Goal: Task Accomplishment & Management: Complete application form

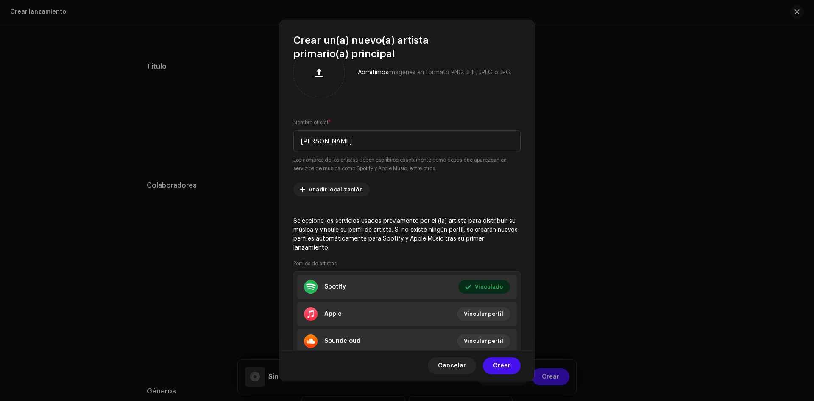
scroll to position [42, 0]
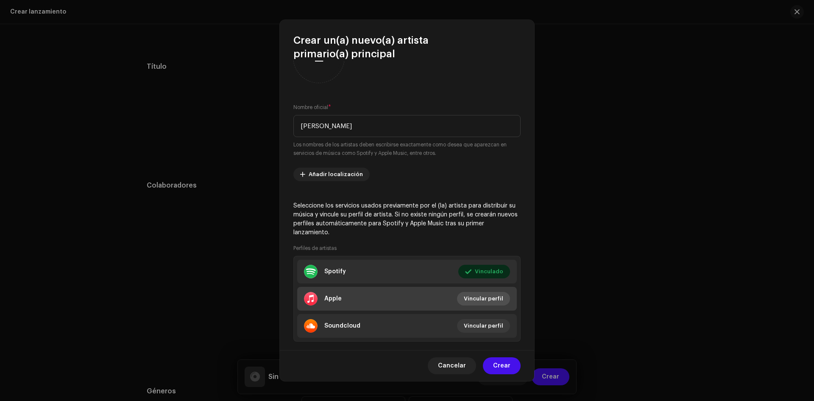
click at [479, 301] on span "Vincular perfil" at bounding box center [483, 298] width 39 height 17
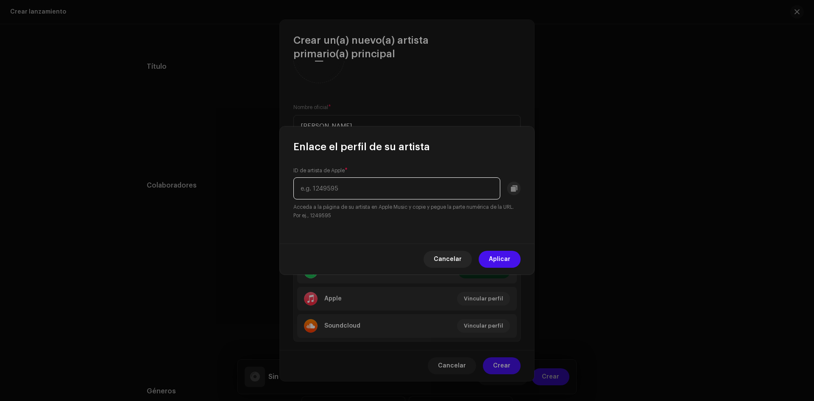
drag, startPoint x: 372, startPoint y: 191, endPoint x: 204, endPoint y: 187, distance: 168.3
click at [204, 187] on div "Enlace el perfil de su artista ID de artista de Apple * Acceda a la página de s…" at bounding box center [407, 200] width 814 height 401
paste input "1309784736"
type input "1309784736"
click at [500, 258] on span "Aplicar" at bounding box center [500, 259] width 22 height 17
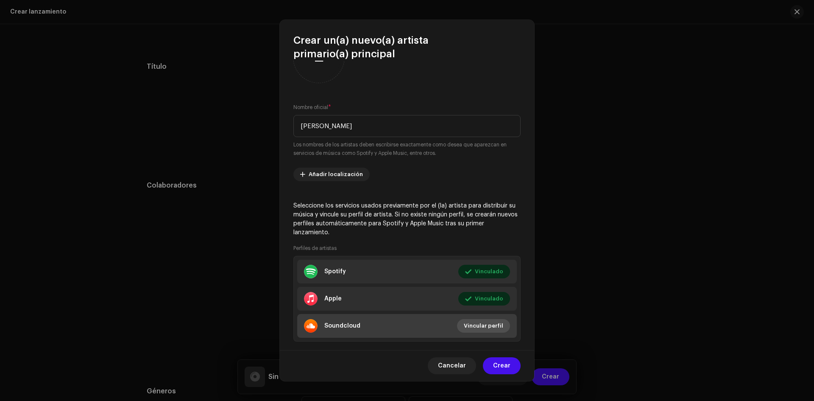
click at [467, 322] on span "Vincular perfil" at bounding box center [483, 325] width 39 height 17
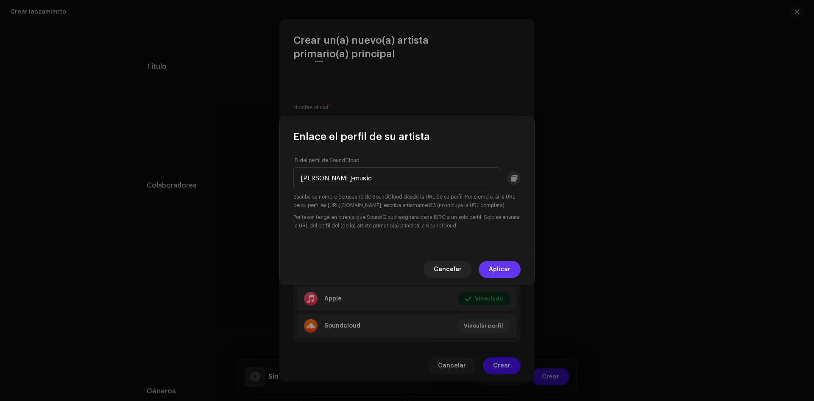
type input "[PERSON_NAME]-music"
click at [499, 275] on span "Aplicar" at bounding box center [500, 269] width 22 height 17
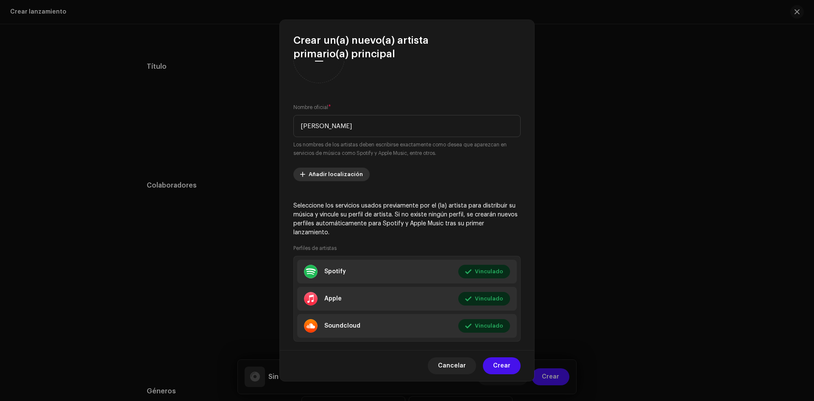
click at [319, 173] on span "Añadir localización" at bounding box center [336, 174] width 54 height 17
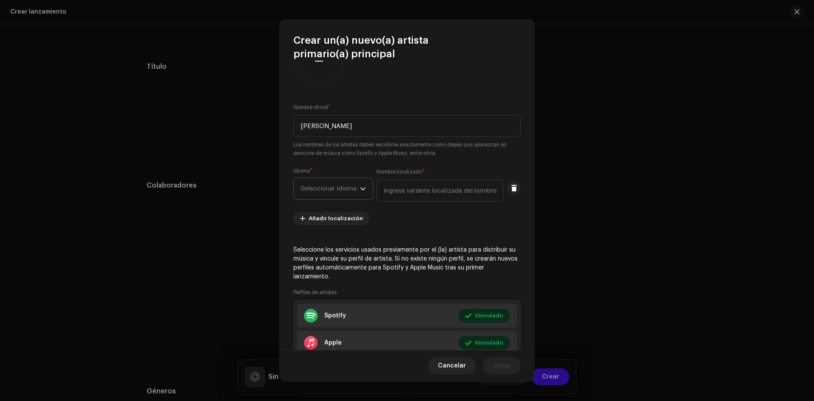
click at [362, 186] on icon "dropdown trigger" at bounding box center [363, 189] width 6 height 6
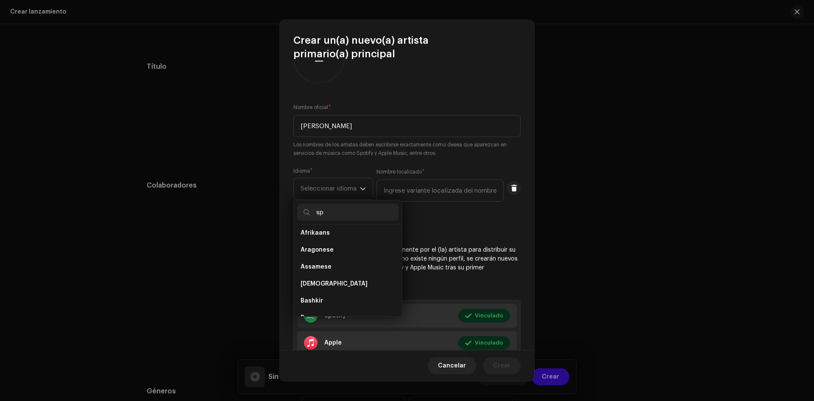
scroll to position [0, 0]
type input "s"
type input "e"
type input "Sp"
click at [333, 254] on li "Spanish" at bounding box center [347, 253] width 101 height 17
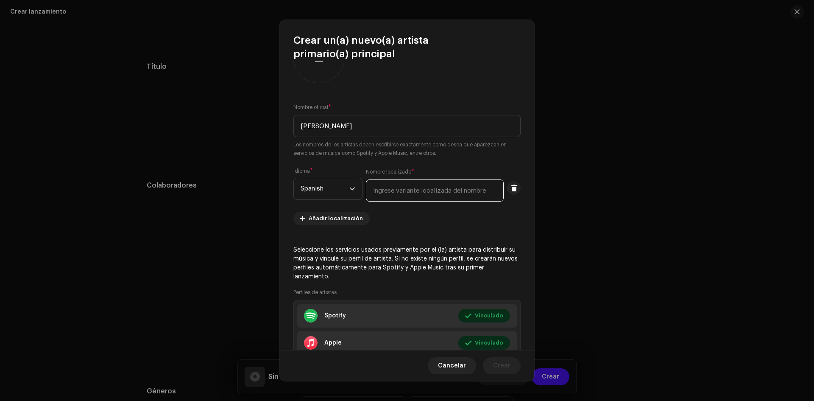
click at [464, 195] on input "text" at bounding box center [435, 190] width 138 height 22
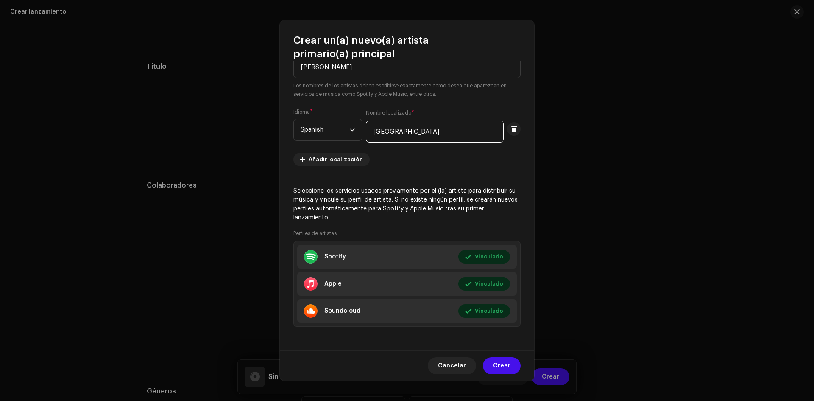
scroll to position [102, 0]
type input "[GEOGRAPHIC_DATA]"
click at [399, 168] on div "Admitimos imágenes en formato PNG, JFIF, JPEG o JPG. Nombre oficial * [PERSON_N…" at bounding box center [407, 205] width 254 height 289
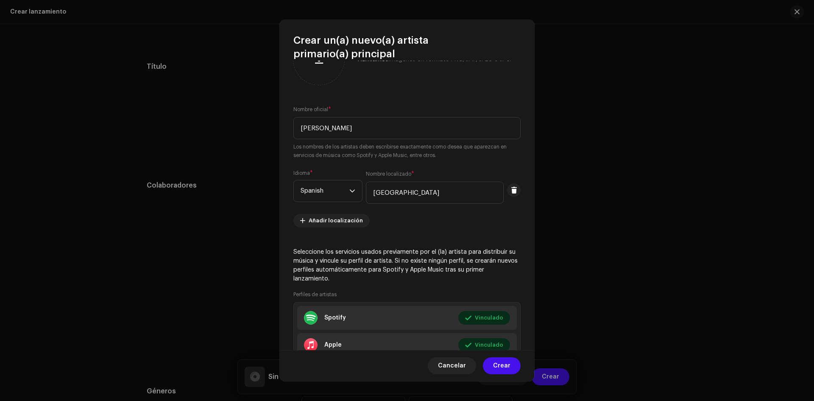
scroll to position [0, 0]
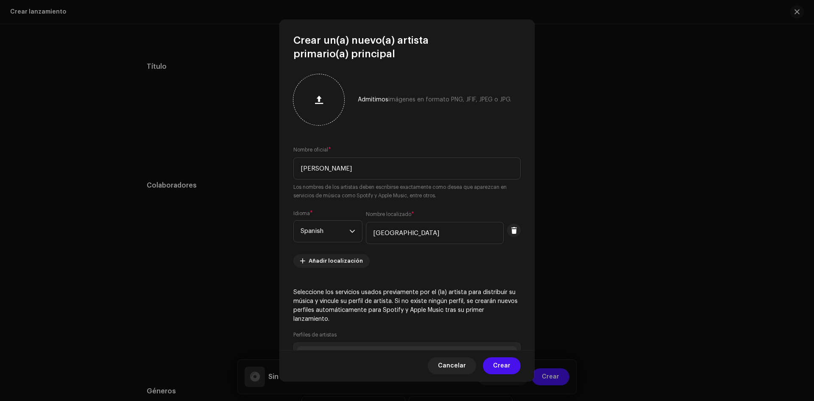
click at [323, 106] on button "button" at bounding box center [319, 99] width 20 height 20
click at [324, 93] on button at bounding box center [318, 99] width 17 height 17
drag, startPoint x: 337, startPoint y: 80, endPoint x: 376, endPoint y: 75, distance: 39.7
click at [376, 75] on div "Admitimos imágenes en formato PNG, JFIF, JPEG o JPG." at bounding box center [406, 99] width 227 height 51
click at [321, 100] on span at bounding box center [319, 99] width 8 height 7
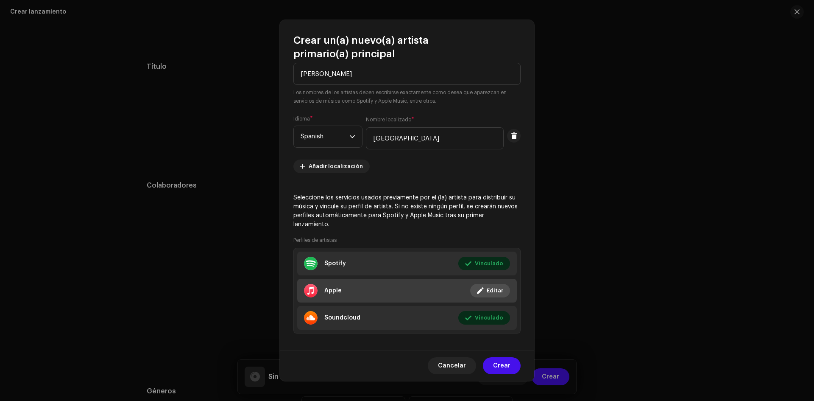
scroll to position [102, 0]
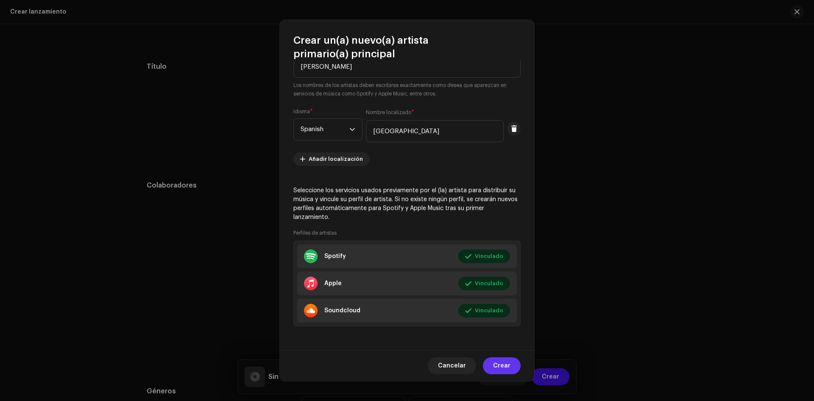
click at [493, 367] on button "Crear" at bounding box center [502, 365] width 38 height 17
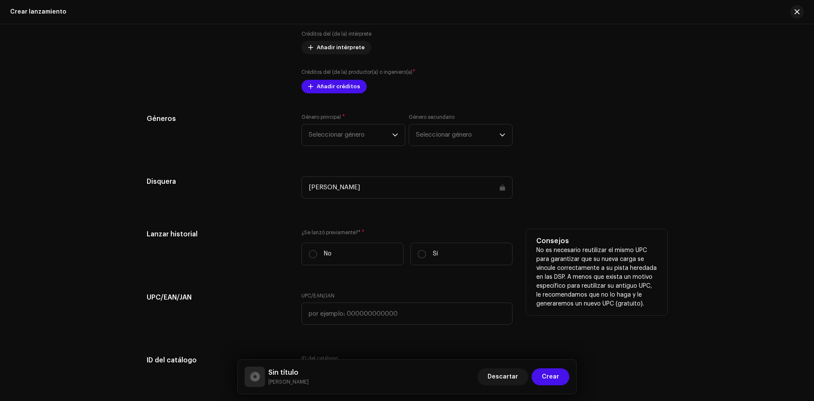
scroll to position [975, 0]
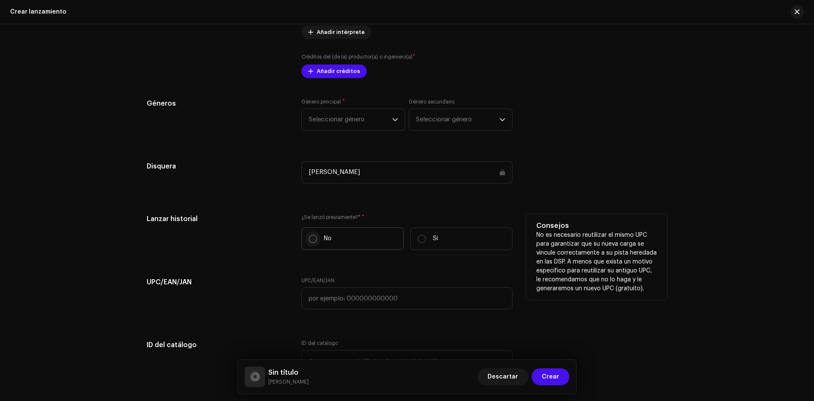
click at [314, 238] on input "No" at bounding box center [313, 238] width 8 height 8
radio input "true"
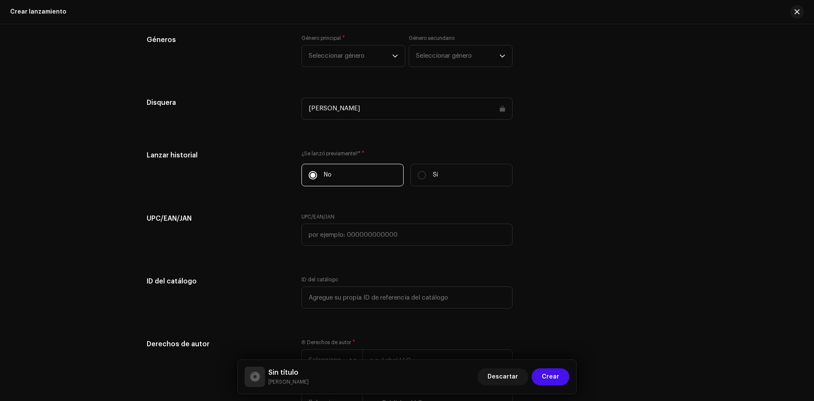
scroll to position [1060, 0]
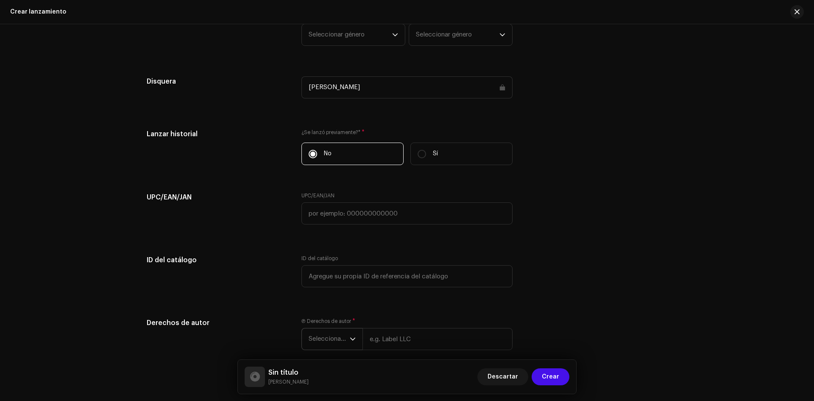
click at [353, 339] on icon "dropdown trigger" at bounding box center [353, 339] width 6 height 6
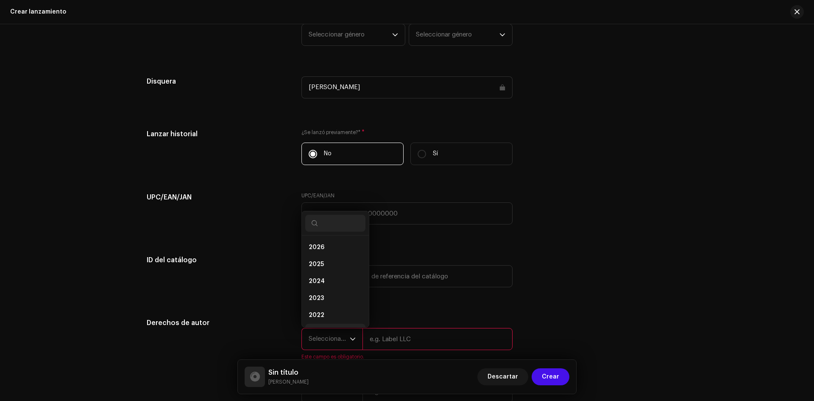
scroll to position [14, 0]
click at [330, 250] on li "2025" at bounding box center [335, 250] width 60 height 17
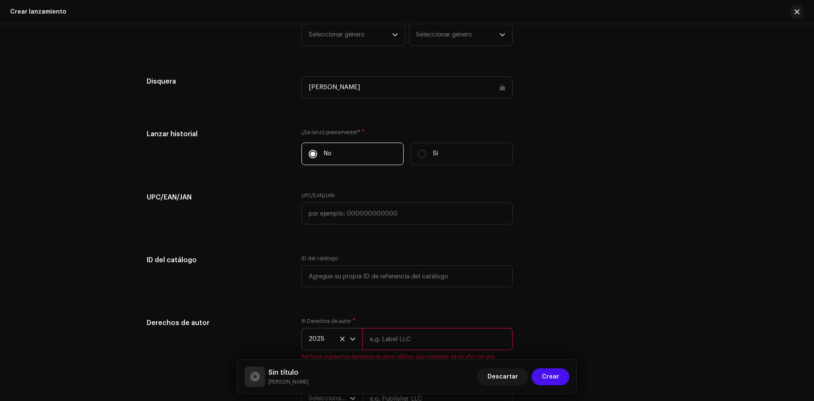
click at [396, 344] on input "text" at bounding box center [437, 339] width 150 height 22
type input "[PERSON_NAME]"
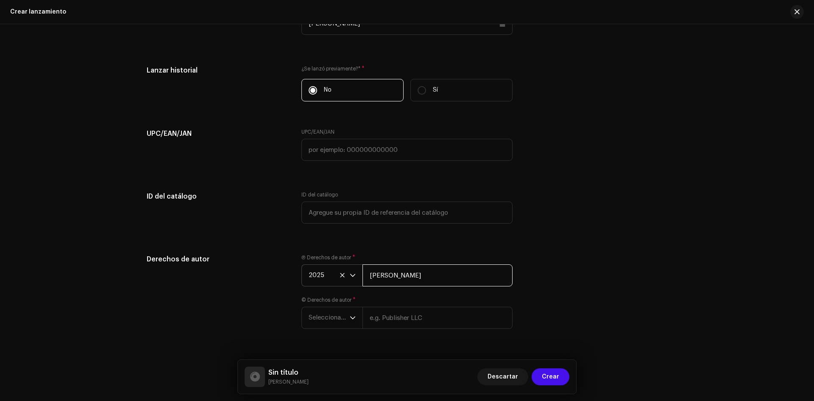
scroll to position [1143, 0]
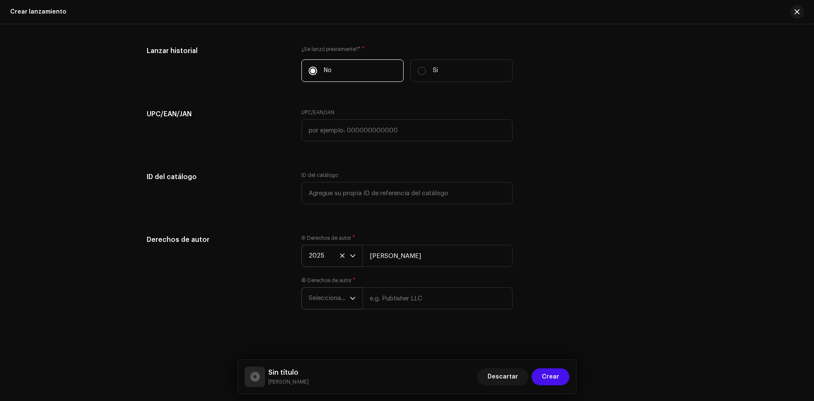
click at [350, 301] on div "dropdown trigger" at bounding box center [353, 297] width 6 height 21
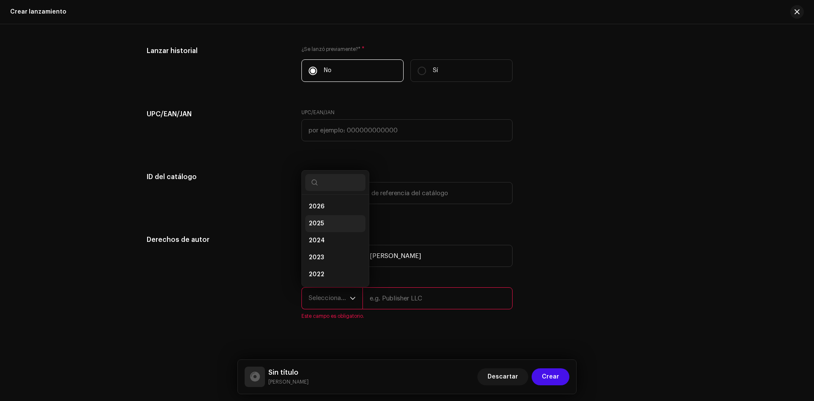
click at [325, 227] on li "2025" at bounding box center [335, 223] width 60 height 17
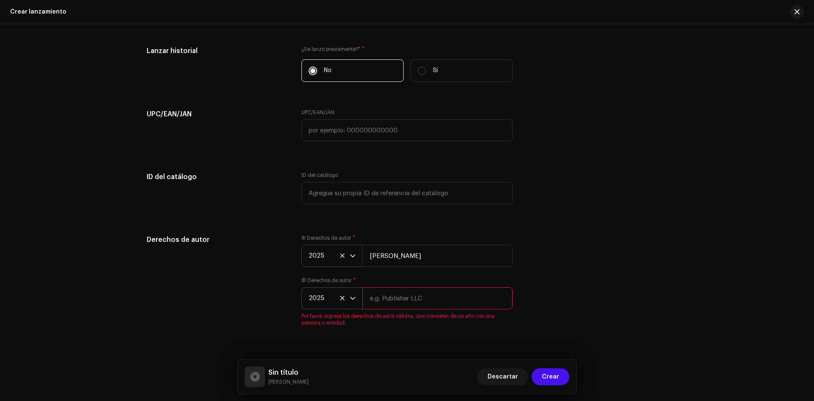
click at [389, 301] on input "text" at bounding box center [437, 298] width 150 height 22
type input "[PERSON_NAME]"
click at [217, 321] on div "Crear un nuevo lanzamiento Le guiaremos en todo el proceso, desde la selección …" at bounding box center [407, 212] width 814 height 376
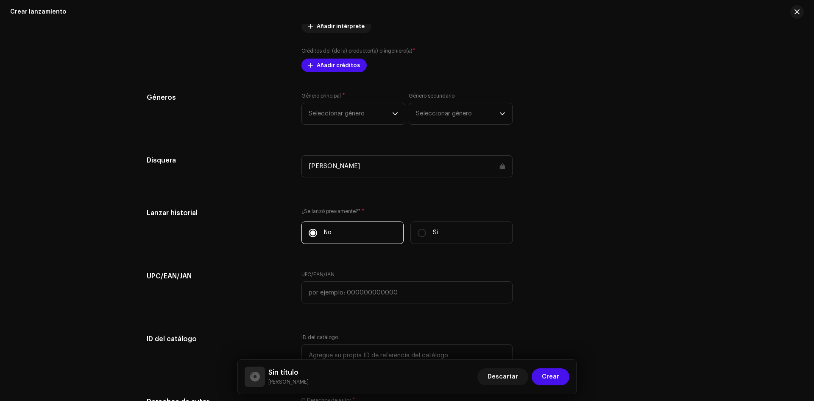
scroll to position [973, 0]
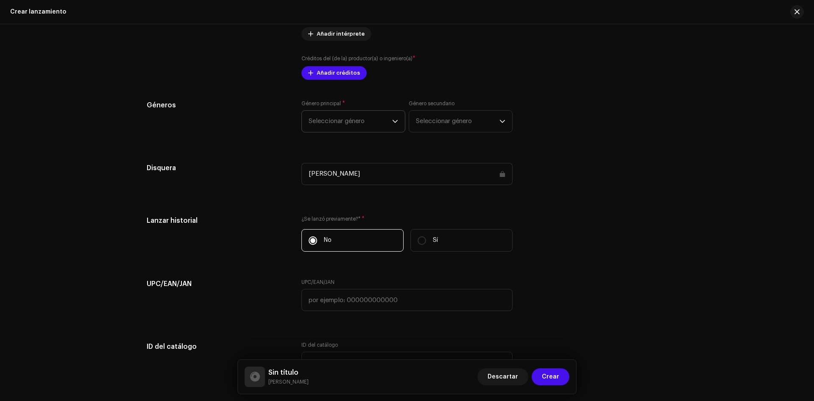
click at [380, 123] on span "Seleccionar género" at bounding box center [351, 121] width 84 height 21
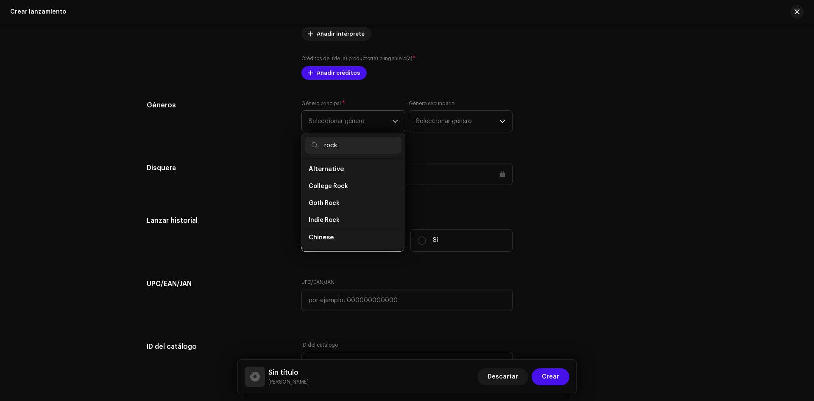
drag, startPoint x: 340, startPoint y: 146, endPoint x: 335, endPoint y: 120, distance: 26.0
click at [311, 146] on p-iconfield "rock" at bounding box center [353, 144] width 96 height 17
type input "pop"
click at [329, 226] on span "Traditional Pop" at bounding box center [332, 230] width 46 height 8
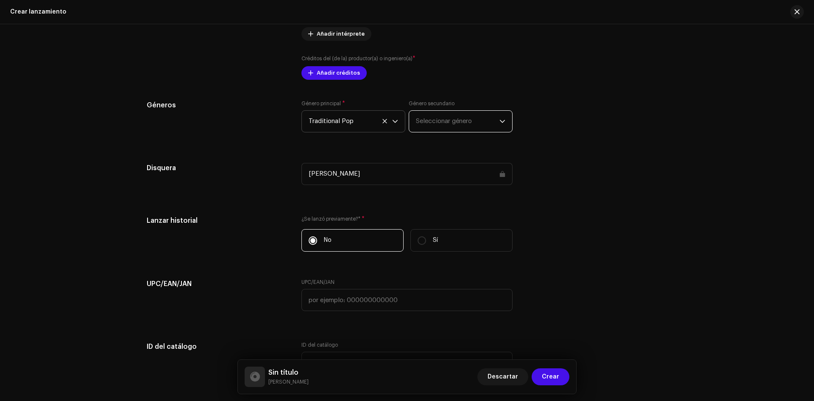
click at [478, 122] on span "Seleccionar género" at bounding box center [458, 121] width 84 height 21
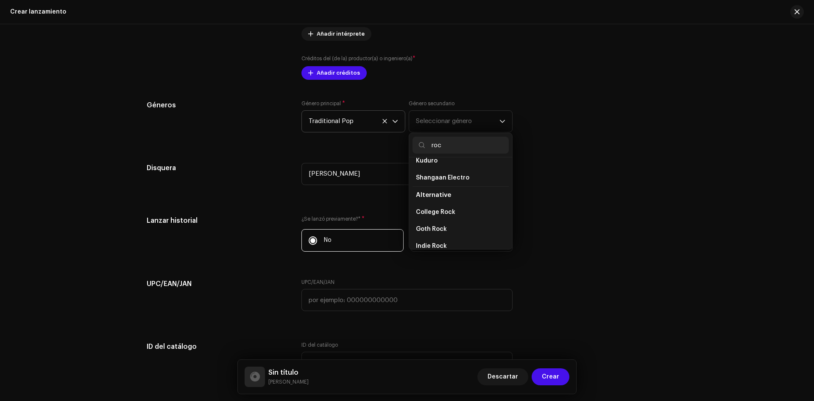
scroll to position [0, 0]
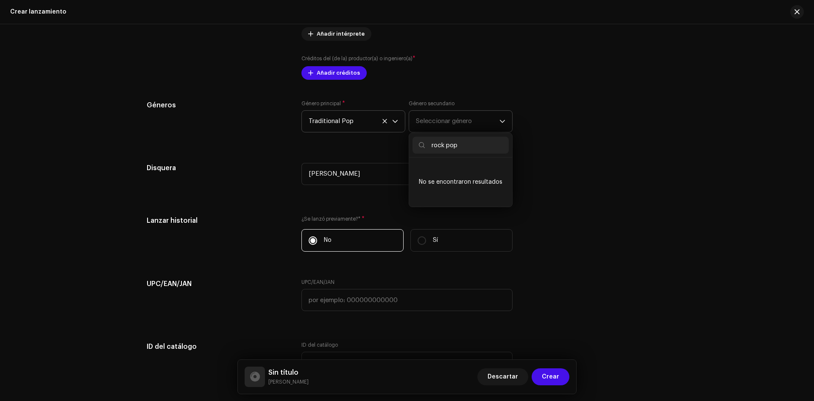
drag, startPoint x: 445, startPoint y: 147, endPoint x: 415, endPoint y: 145, distance: 30.1
click at [417, 146] on p-iconfield "rock pop" at bounding box center [460, 144] width 96 height 17
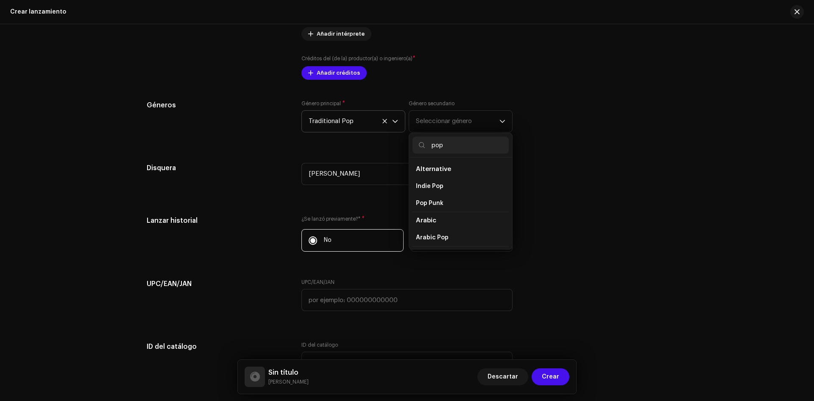
type input "pop"
click at [561, 148] on div "Rellenar previamente la información de lanzamiento a partir de los metadatos de…" at bounding box center [407, 36] width 521 height 906
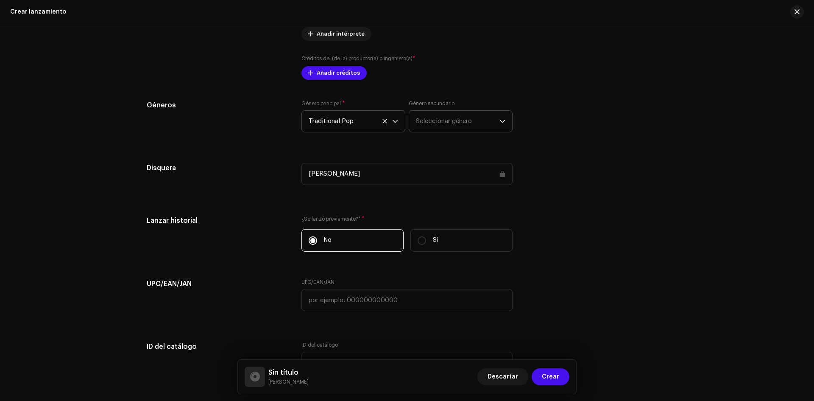
click at [453, 117] on span "Seleccionar género" at bounding box center [458, 121] width 84 height 21
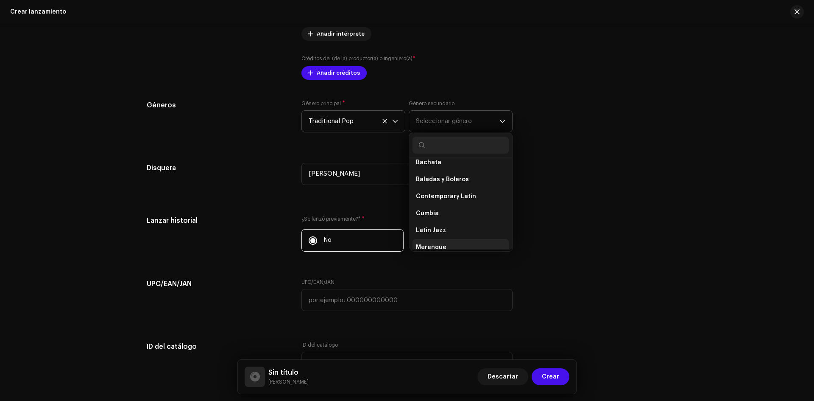
scroll to position [4900, 0]
click at [448, 217] on span "Pop in Spanish" at bounding box center [438, 221] width 44 height 8
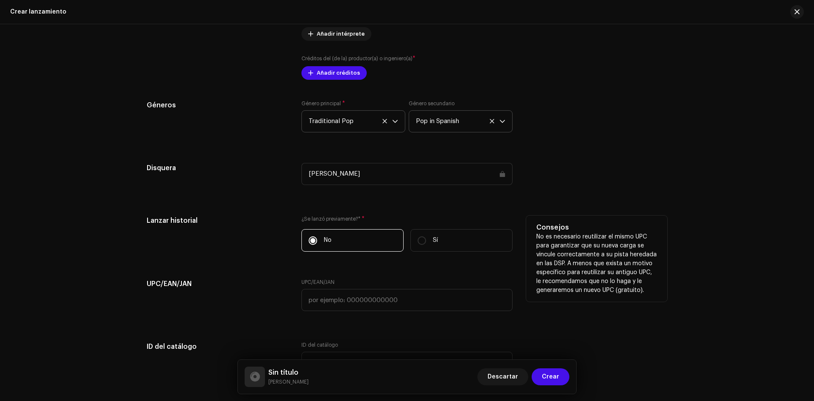
click at [624, 215] on div "Consejos No es necesario reutilizar el mismo UPC para garantizar que su nueva c…" at bounding box center [596, 258] width 141 height 86
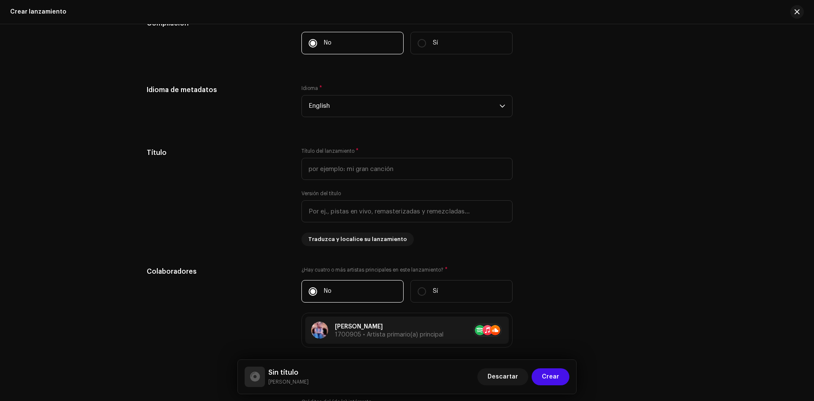
scroll to position [549, 0]
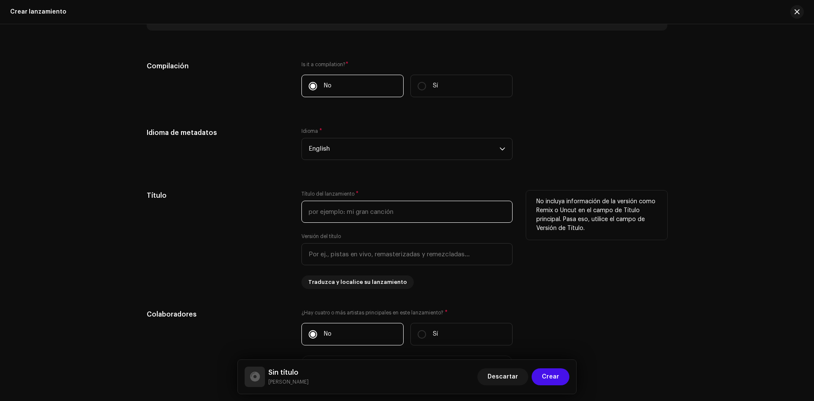
click at [358, 211] on input "text" at bounding box center [406, 211] width 211 height 22
type input "Solo tú"
click at [593, 284] on div "No incluya información de la versión como Remix o Uncut en el campo de Título p…" at bounding box center [596, 239] width 141 height 98
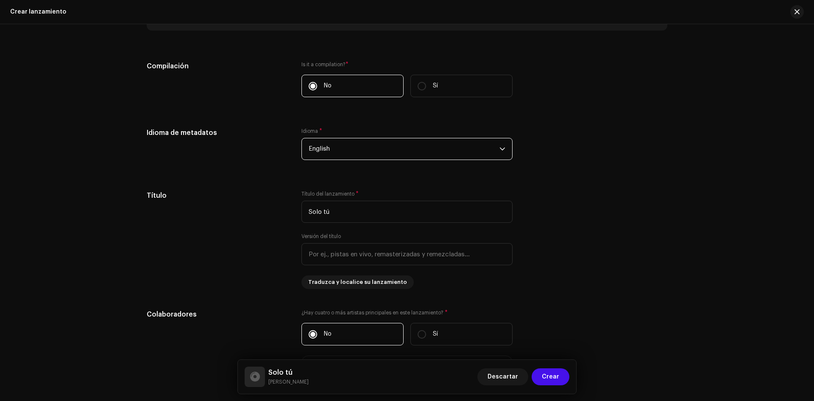
click at [440, 150] on span "English" at bounding box center [404, 148] width 191 height 21
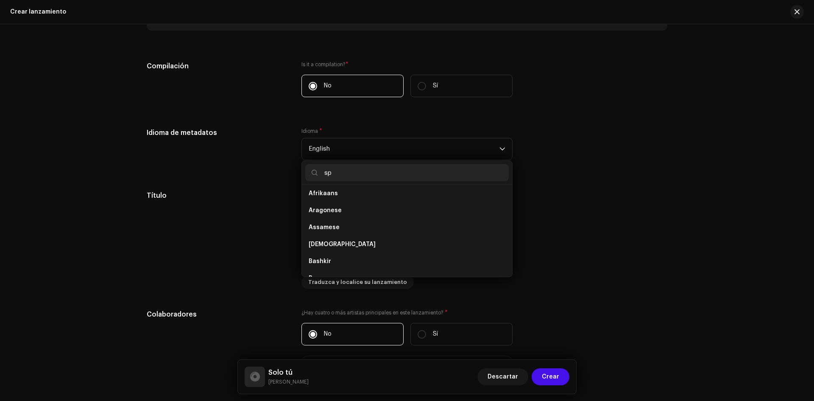
scroll to position [0, 0]
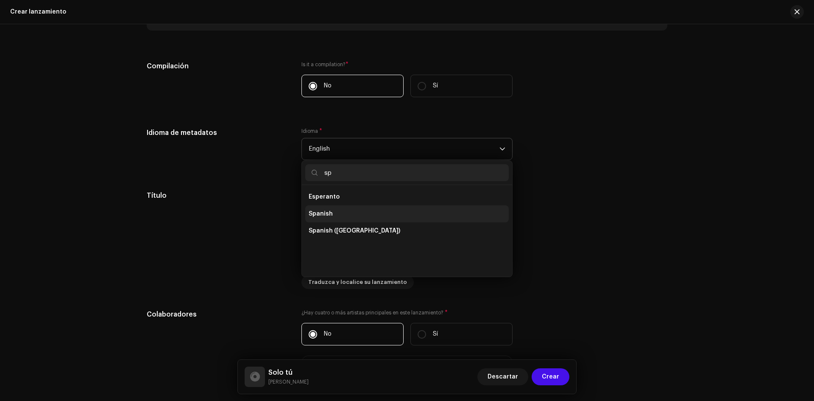
type input "sp"
click at [331, 214] on li "Spanish" at bounding box center [406, 213] width 203 height 17
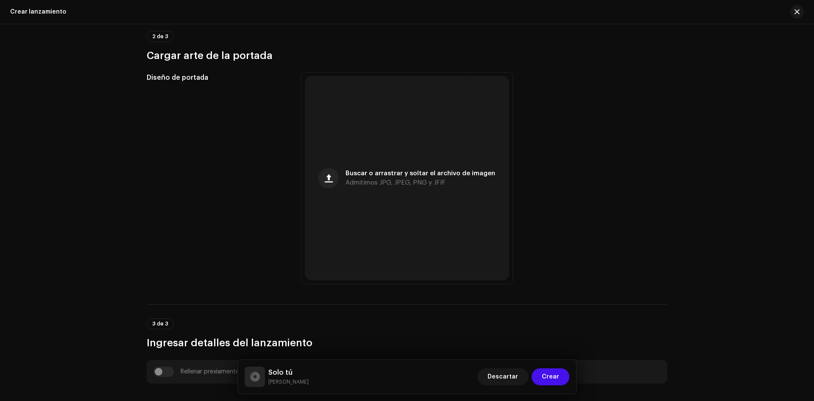
scroll to position [210, 0]
